Goal: Find contact information: Find contact information

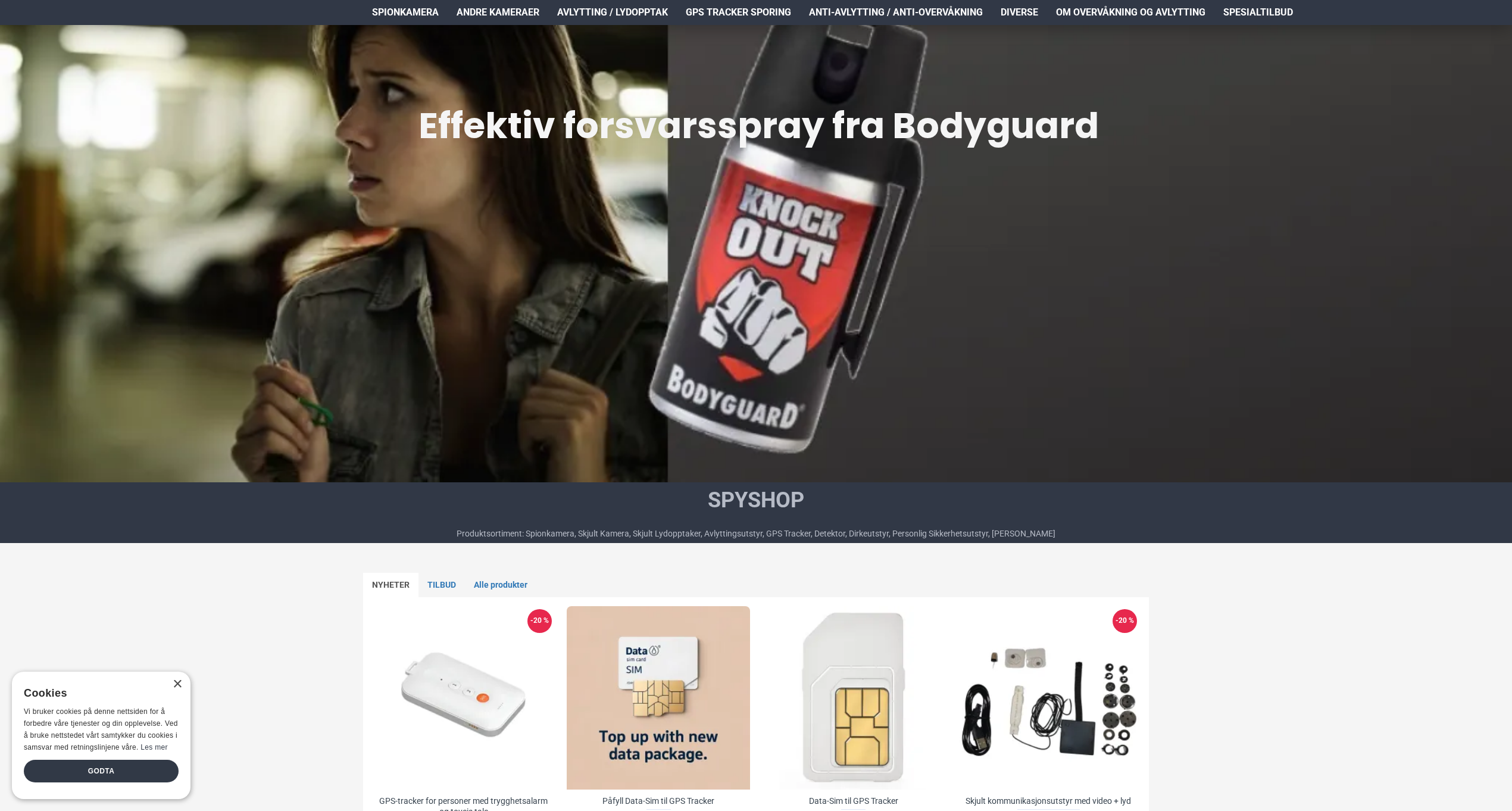
scroll to position [246, 0]
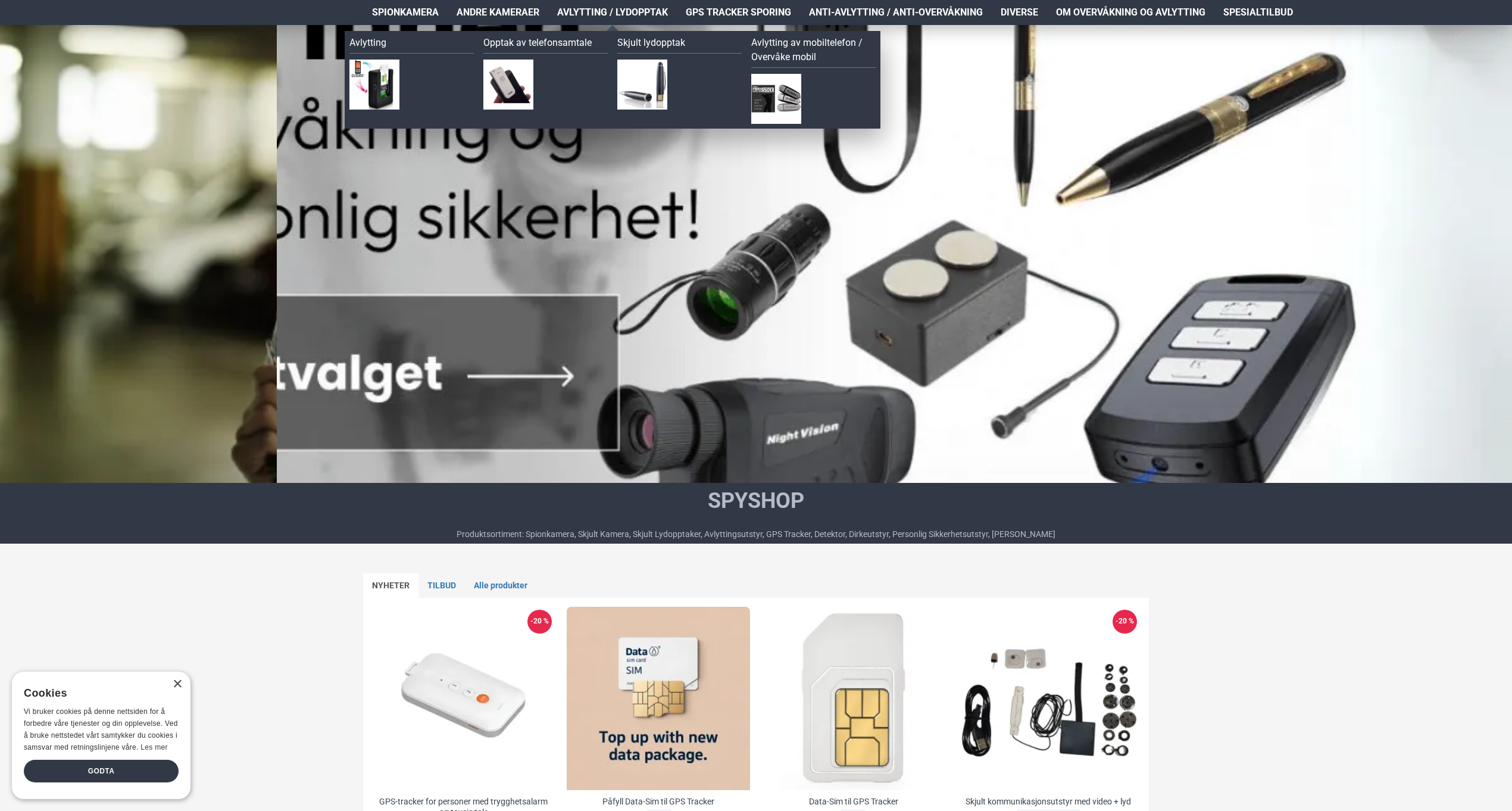
click at [625, 8] on span "Avlytting / Lydopptak" at bounding box center [613, 12] width 111 height 14
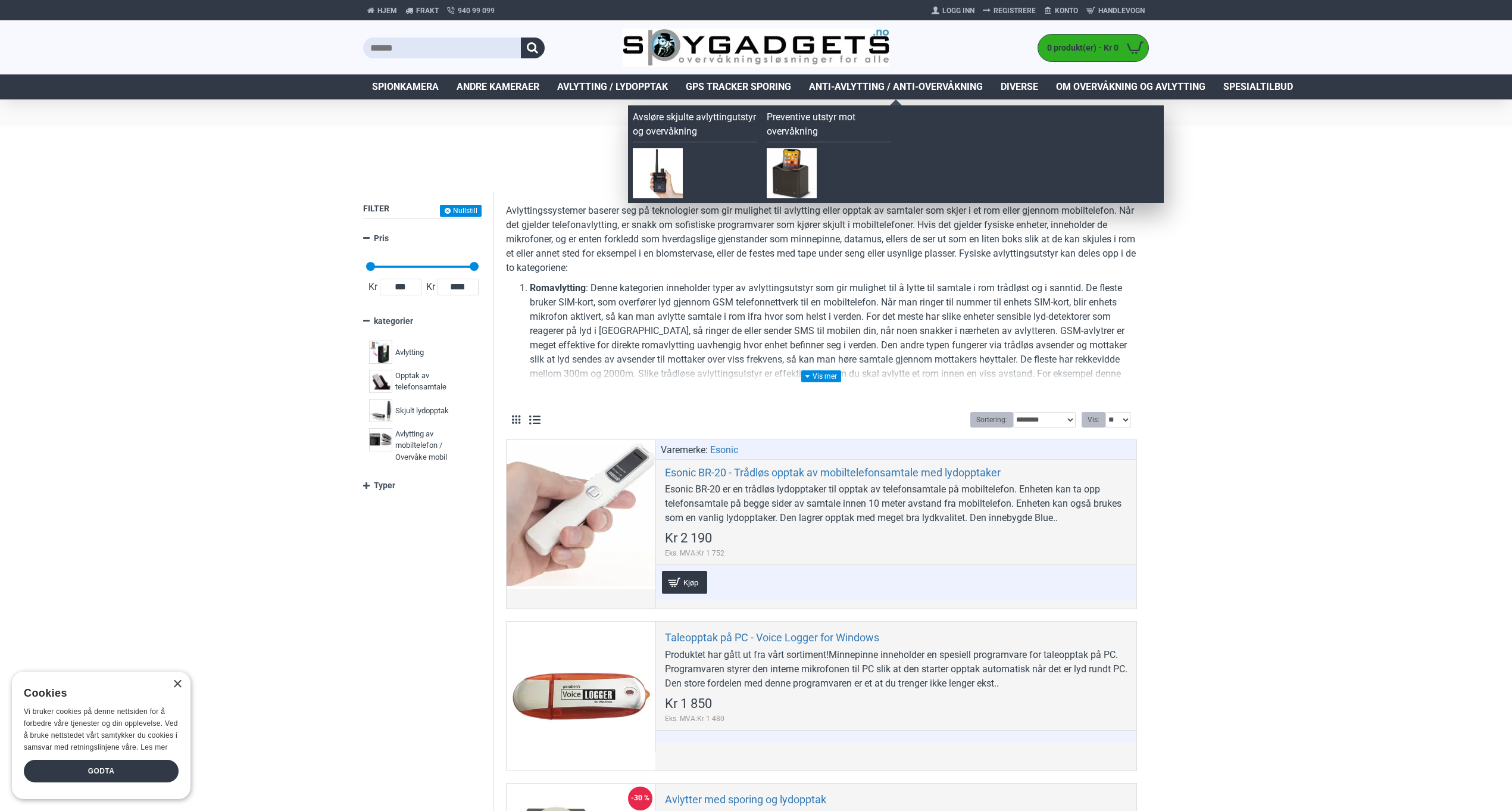
click at [877, 92] on span "Anti-avlytting / Anti-overvåkning" at bounding box center [895, 87] width 174 height 14
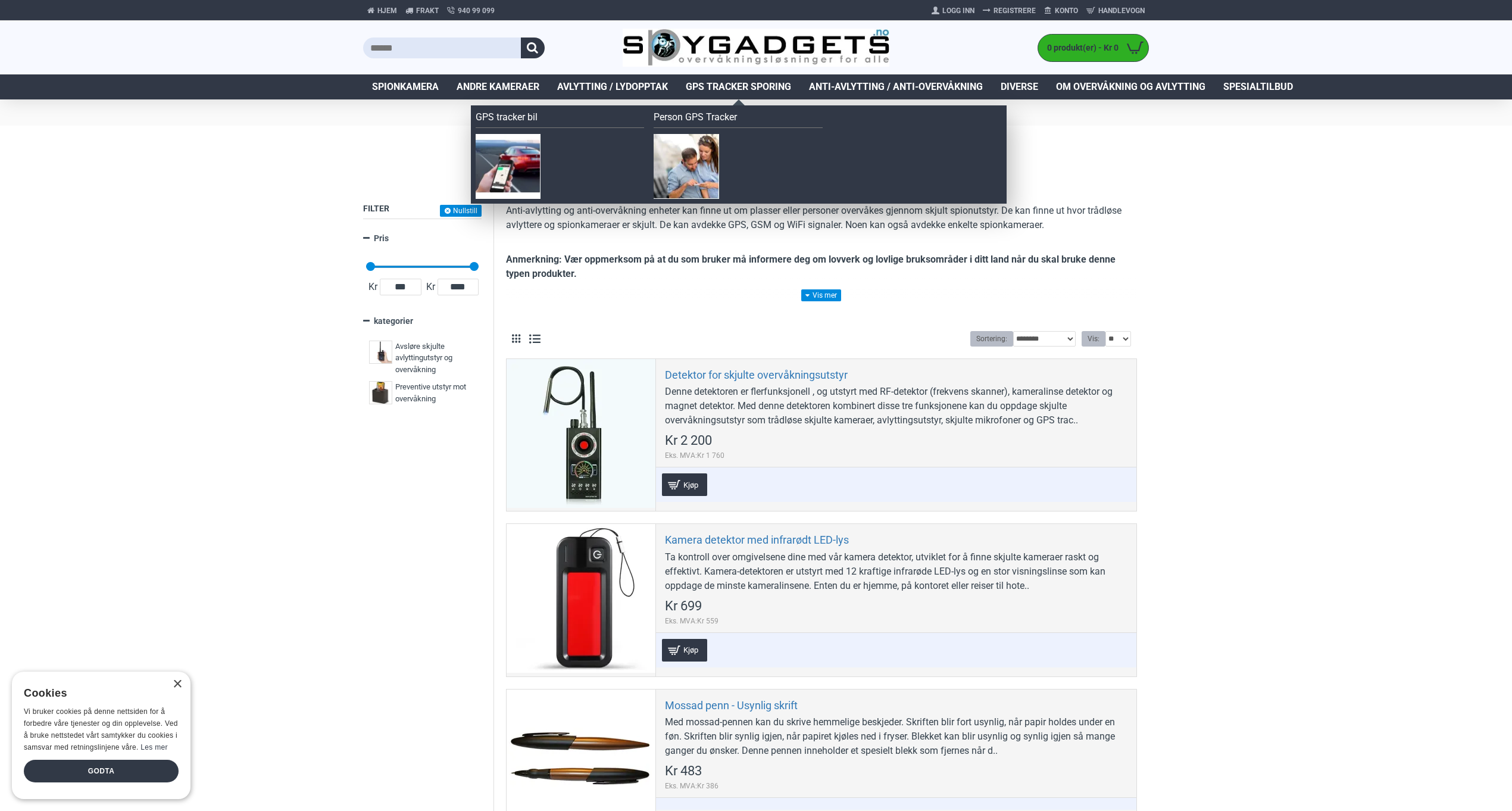
click at [728, 80] on span "GPS Tracker Sporing" at bounding box center [738, 87] width 105 height 14
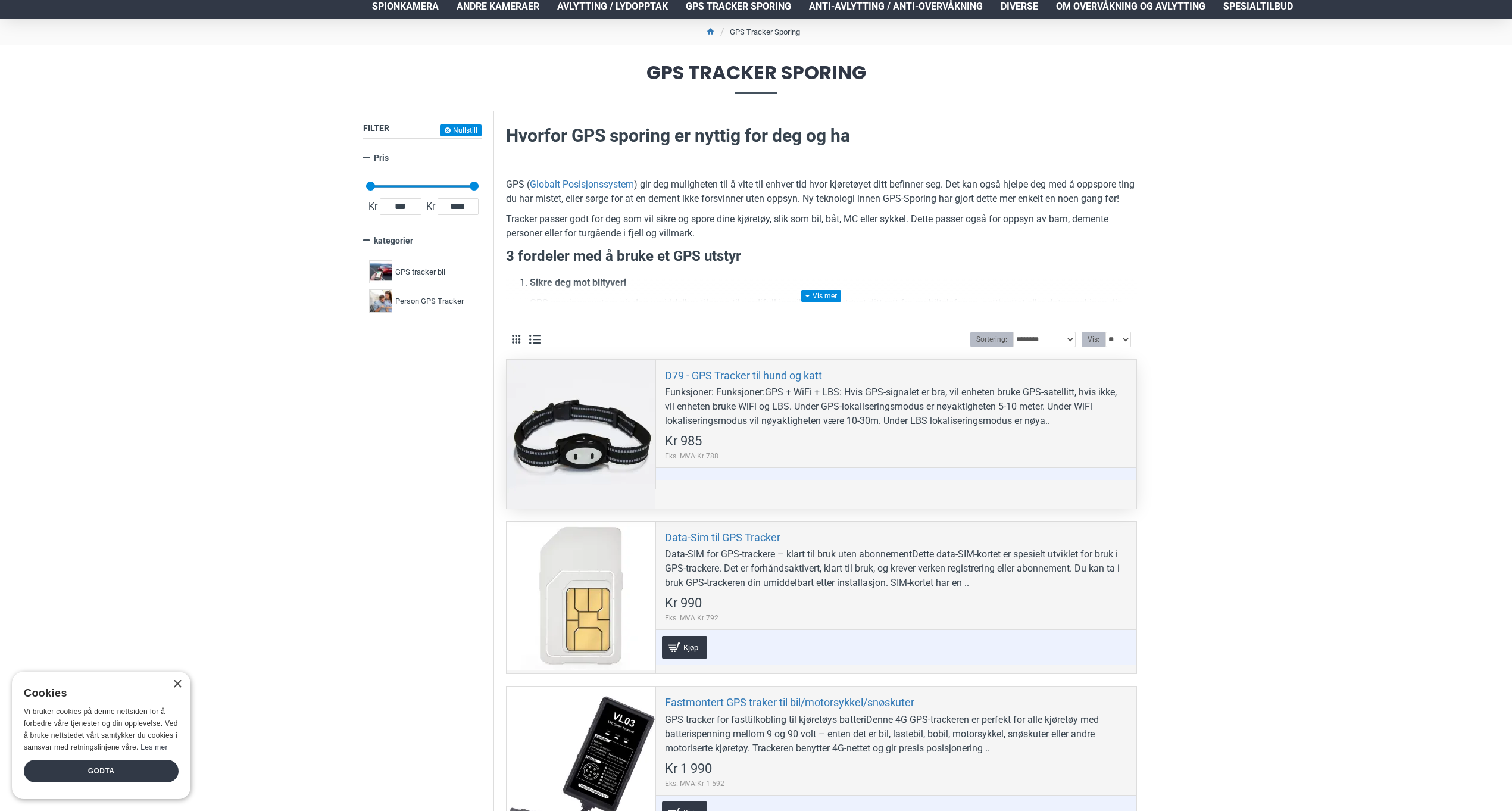
scroll to position [81, 0]
click at [861, 451] on div "D79 - GPS Tracker til hund og katt Funksjoner: Funksjoner:GPS + WiFi + LBS: Hvi…" at bounding box center [896, 423] width 481 height 129
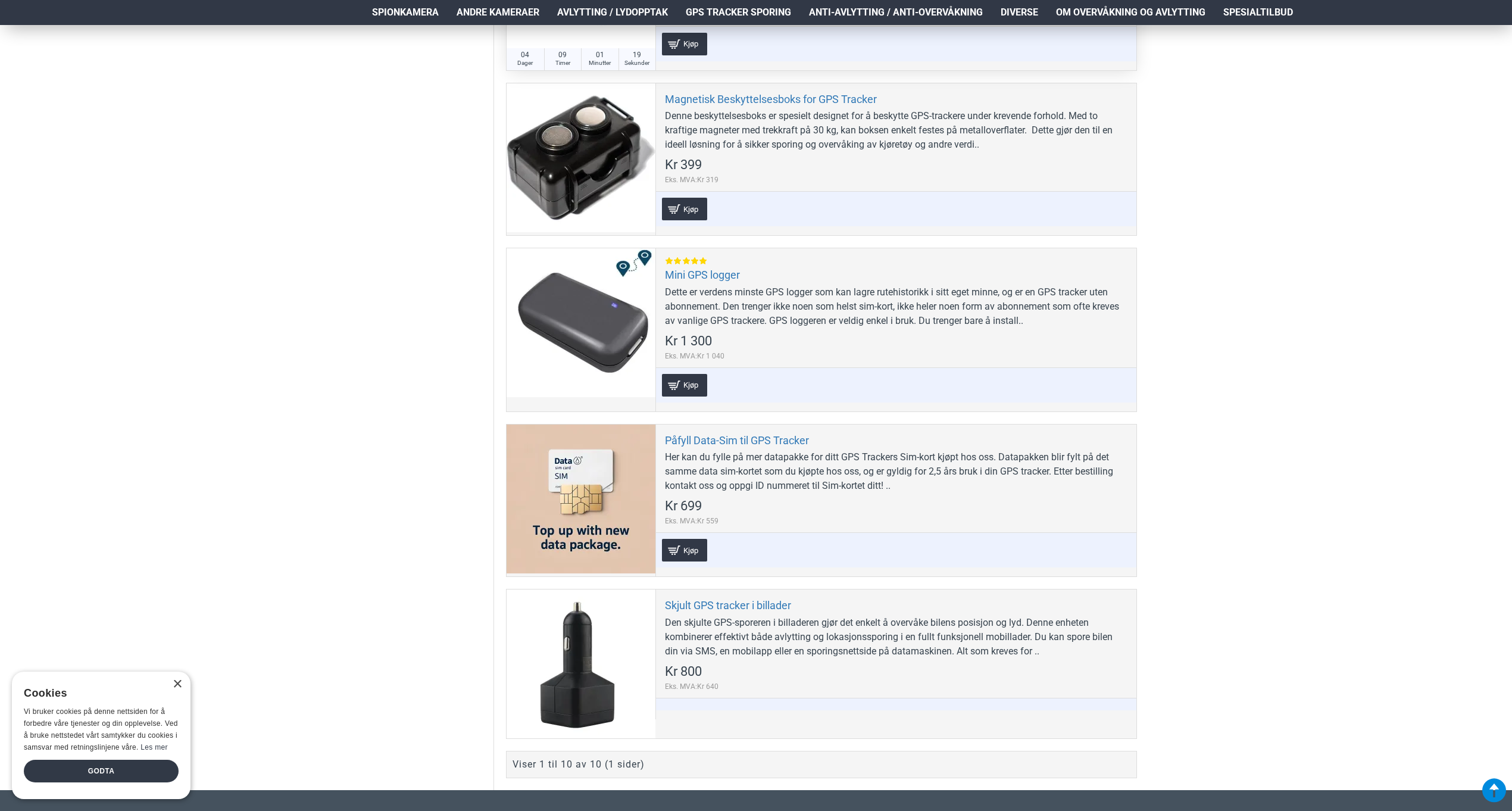
scroll to position [1709, 0]
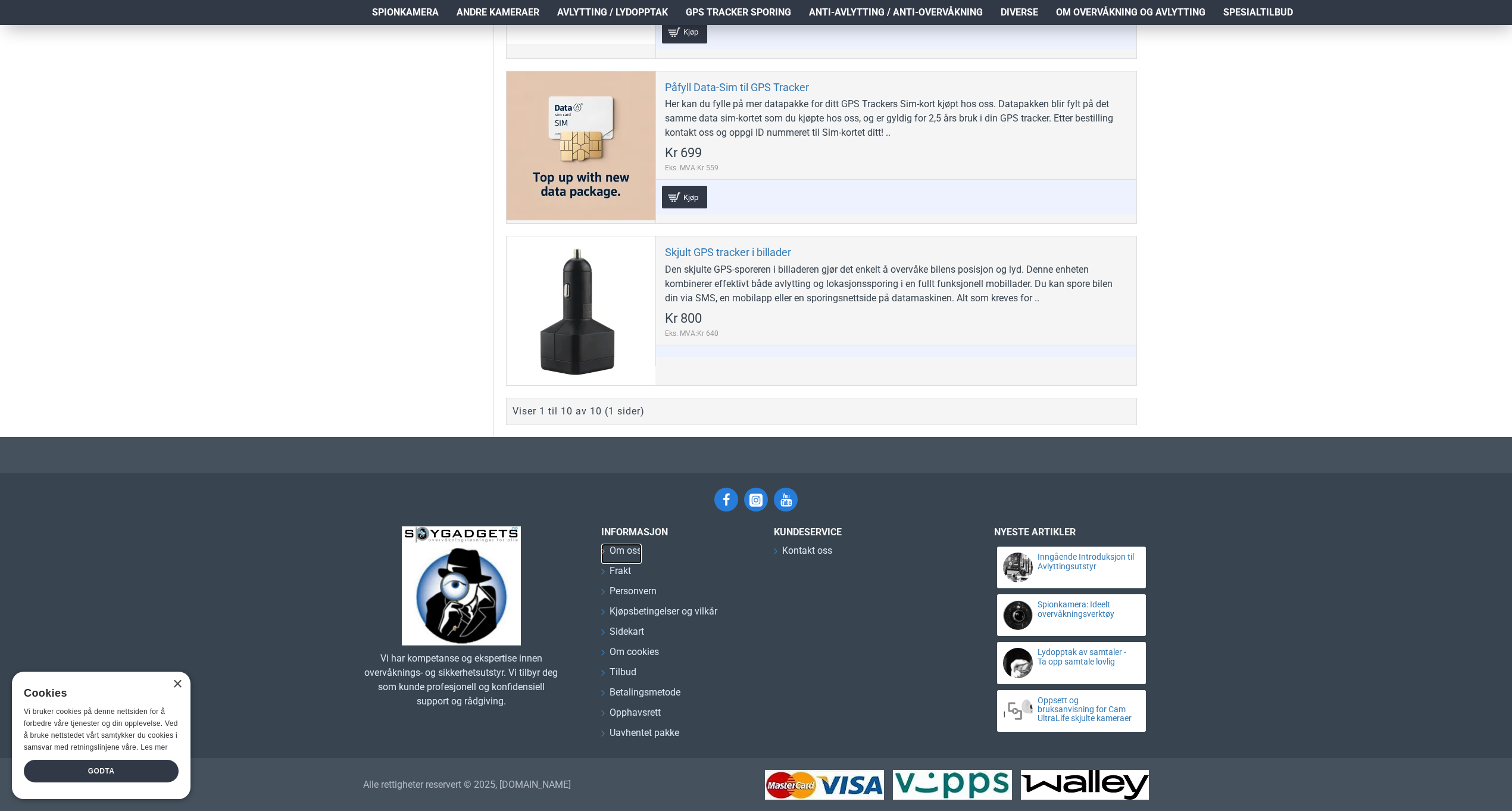
click at [631, 545] on span "Om oss" at bounding box center [625, 550] width 32 height 14
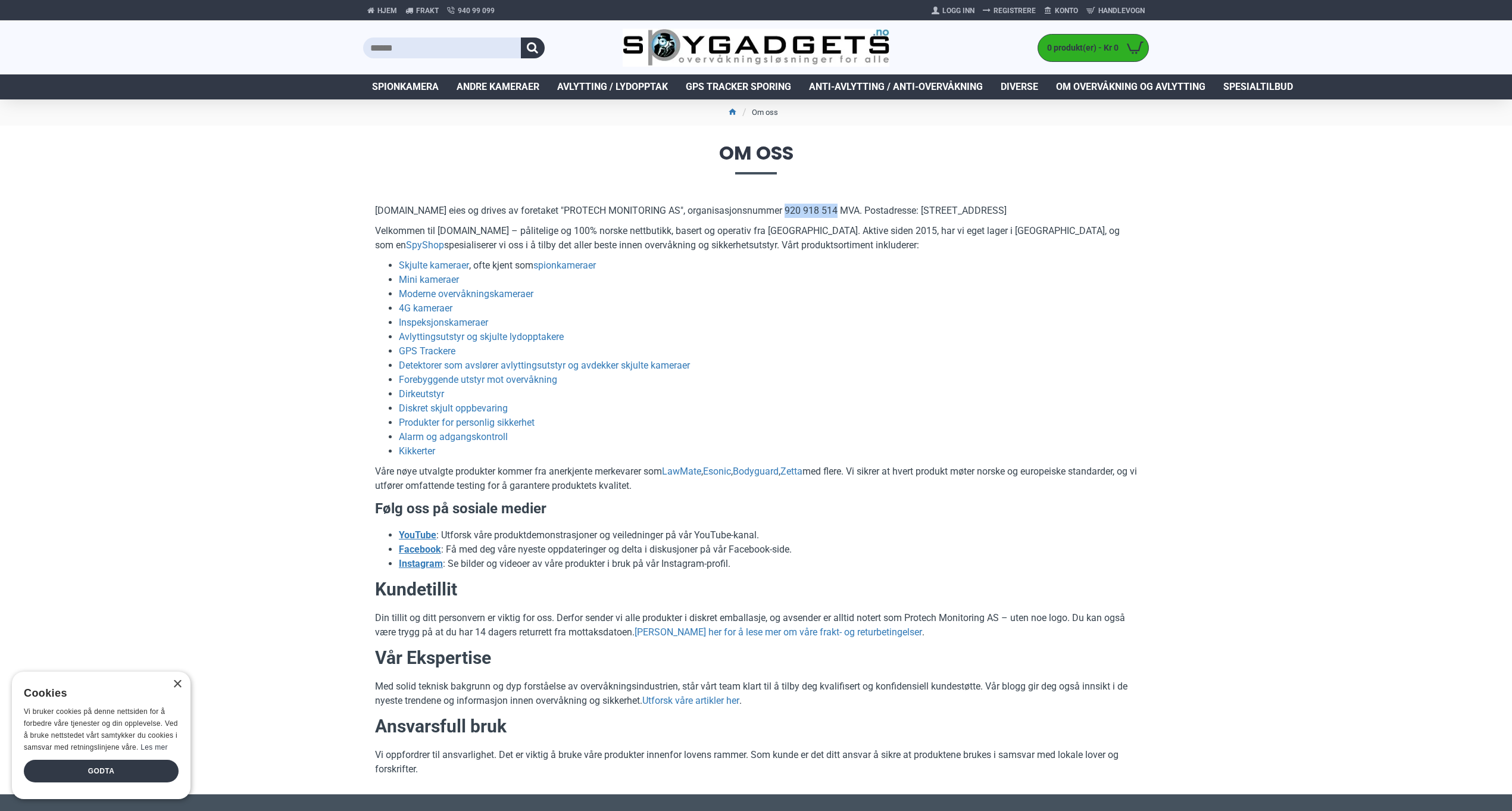
drag, startPoint x: 780, startPoint y: 209, endPoint x: 831, endPoint y: 208, distance: 51.0
click at [831, 208] on p "[DOMAIN_NAME] eies og drives av foretaket "PROTECH MONITORING AS", organisasjon…" at bounding box center [756, 211] width 762 height 14
copy p "920 918 514"
